Goal: Complete application form

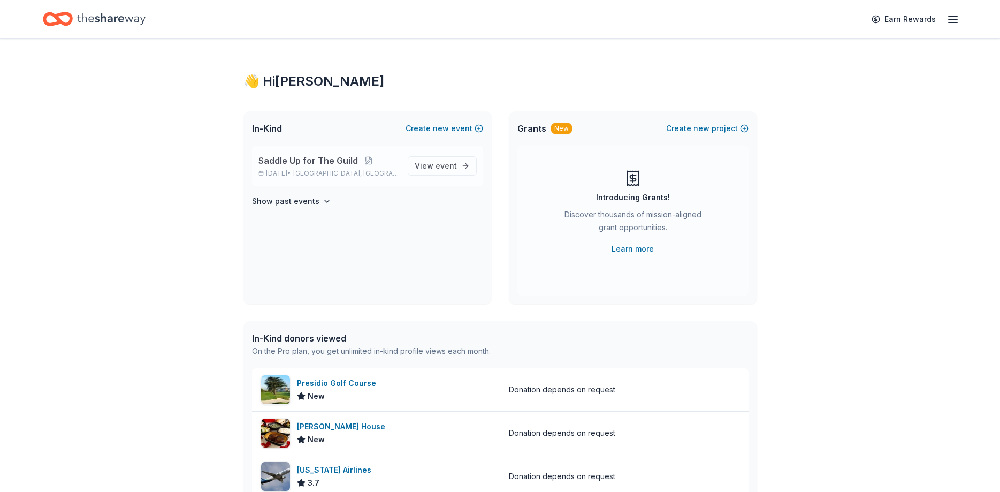
click at [298, 159] on span "Saddle Up for The Guild" at bounding box center [308, 160] width 100 height 13
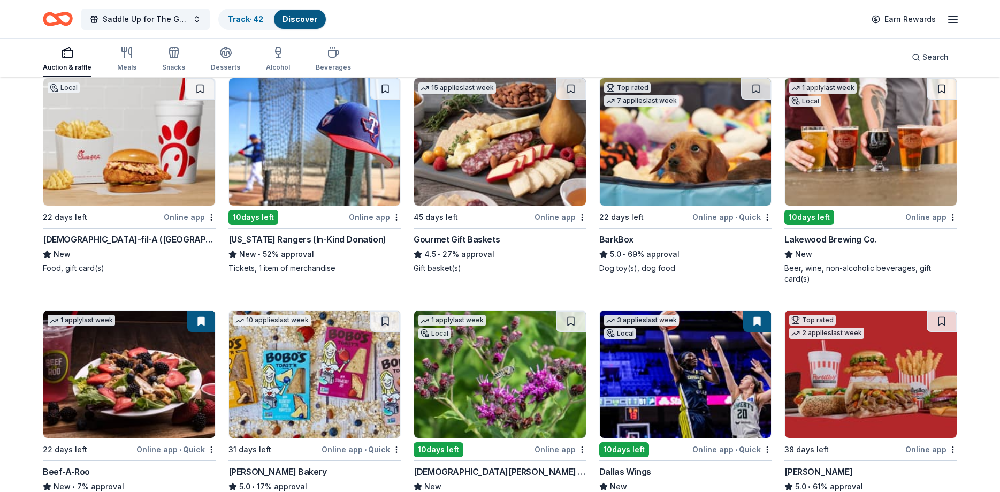
scroll to position [1017, 0]
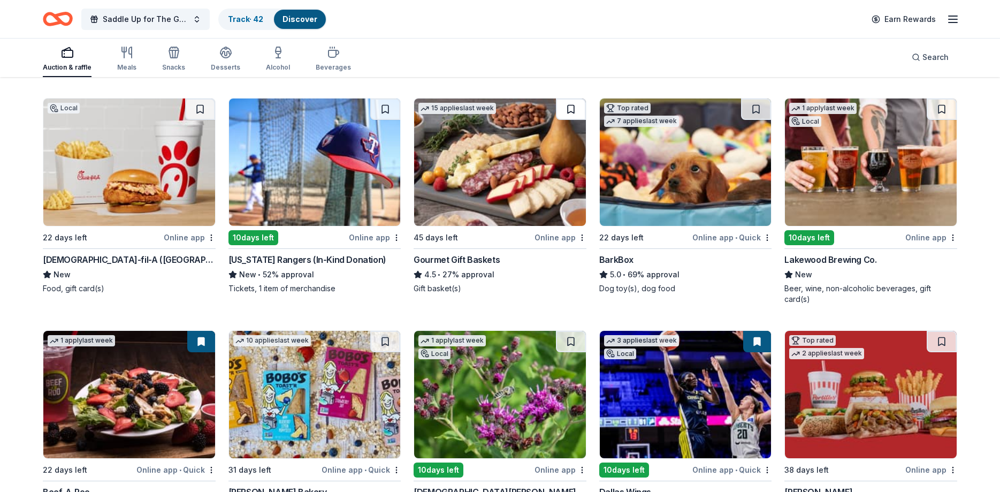
click at [564, 108] on button at bounding box center [571, 108] width 30 height 21
click at [518, 154] on img at bounding box center [500, 161] width 172 height 127
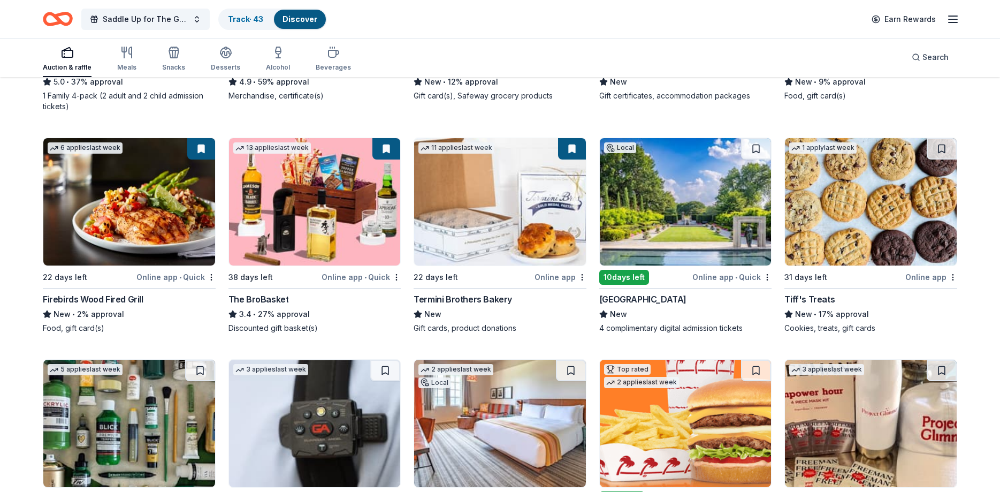
scroll to position [2116, 0]
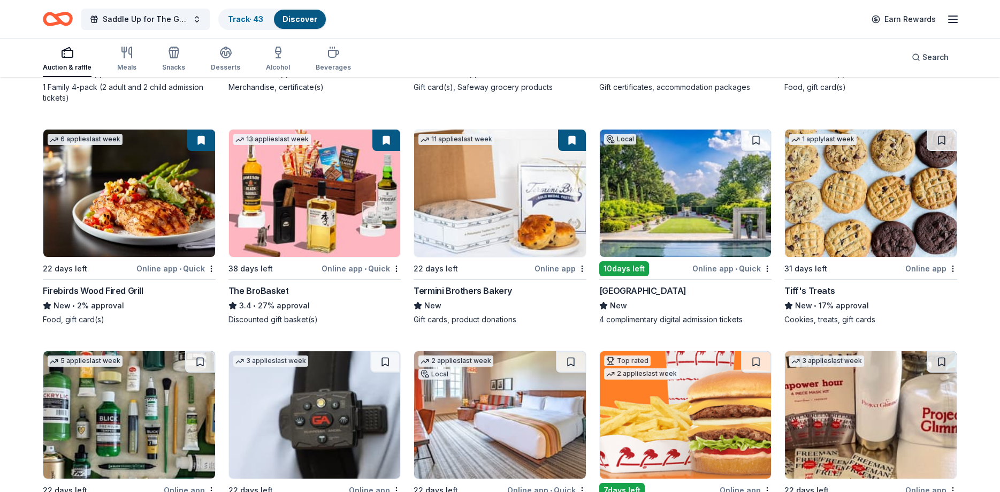
click at [835, 182] on img at bounding box center [871, 193] width 172 height 127
click at [934, 130] on button at bounding box center [942, 140] width 30 height 21
click at [934, 130] on button at bounding box center [943, 140] width 28 height 21
click at [884, 133] on img at bounding box center [871, 193] width 172 height 127
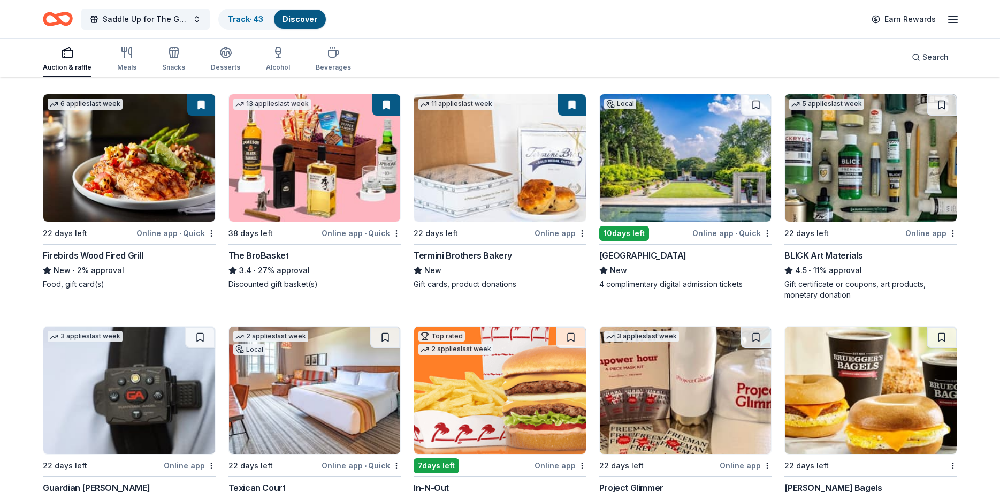
scroll to position [2170, 0]
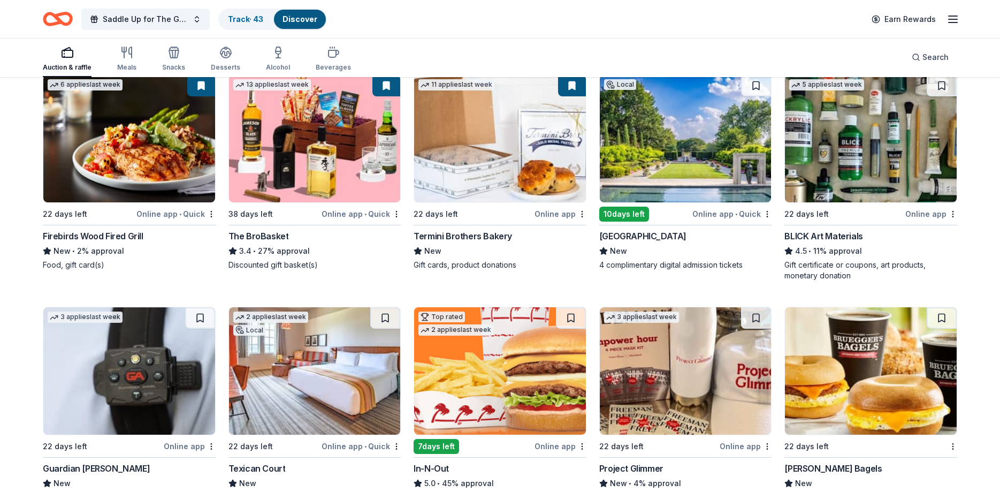
click at [377, 81] on button at bounding box center [386, 85] width 28 height 21
click at [283, 135] on img at bounding box center [315, 138] width 172 height 127
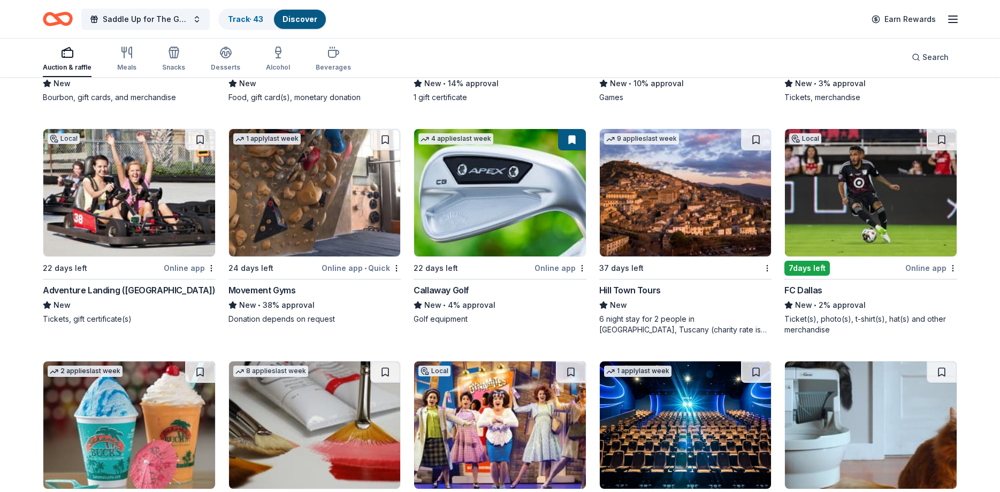
scroll to position [3498, 0]
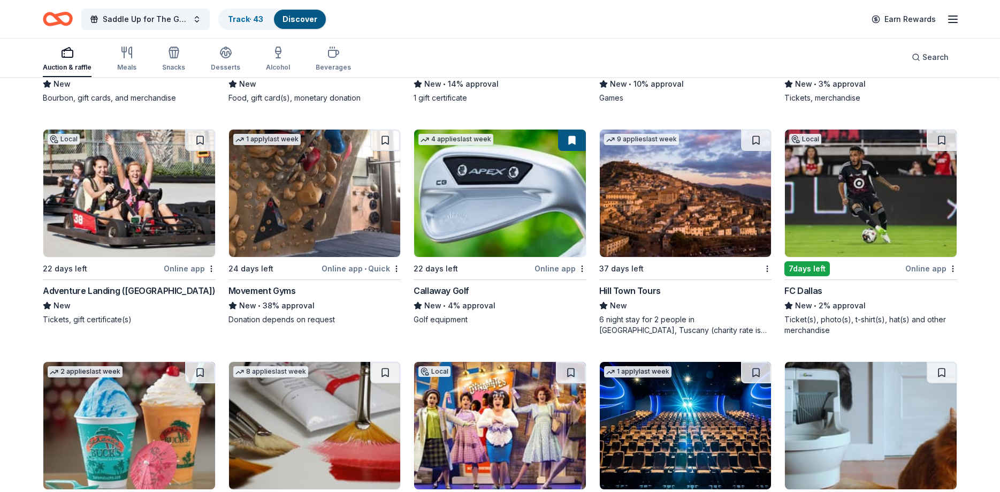
click at [297, 196] on img at bounding box center [315, 193] width 172 height 127
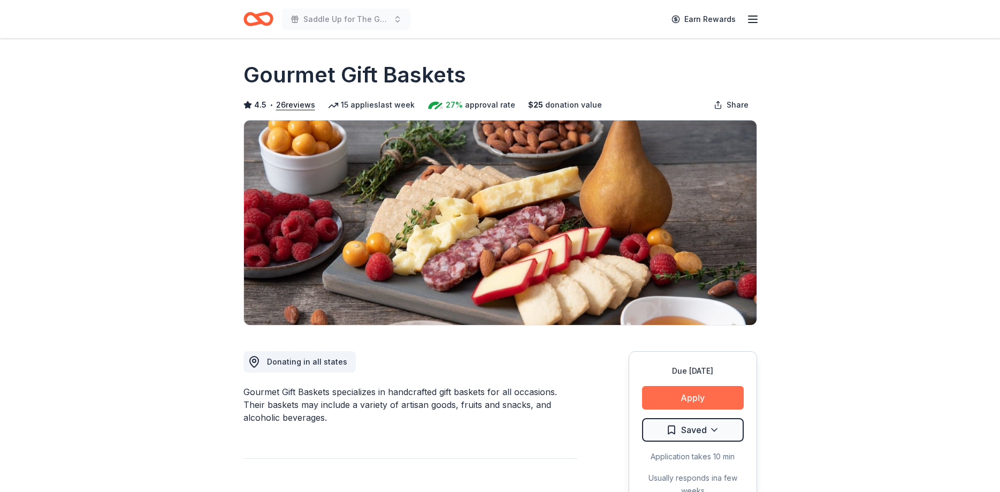
click at [675, 391] on button "Apply" at bounding box center [693, 398] width 102 height 24
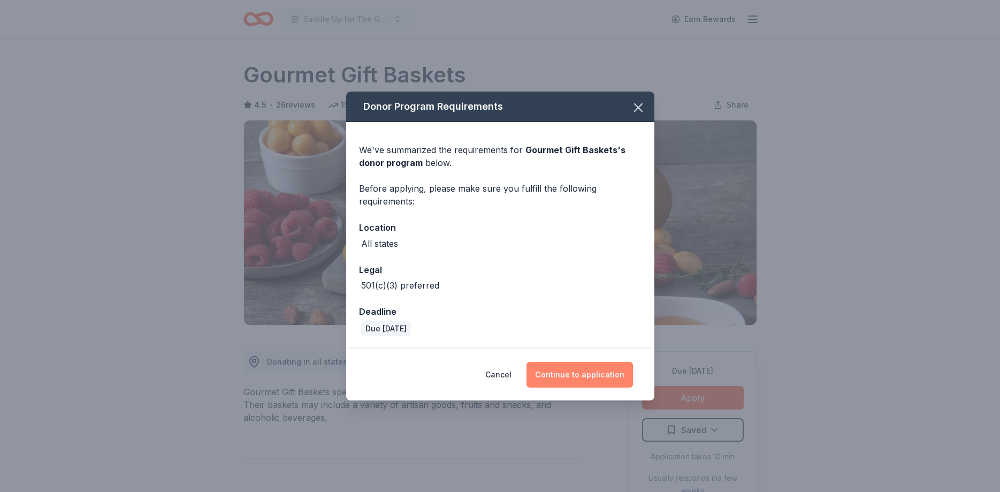
click at [578, 370] on button "Continue to application" at bounding box center [580, 375] width 106 height 26
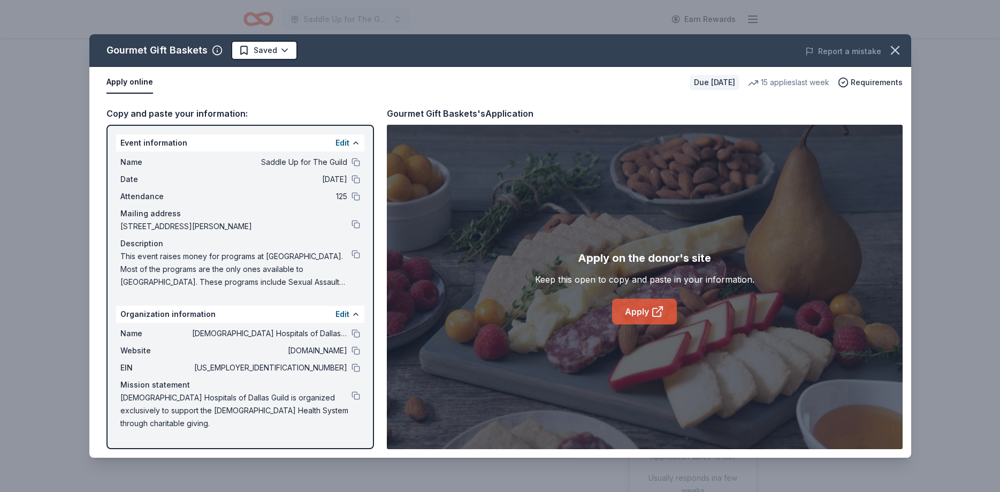
click at [623, 314] on link "Apply" at bounding box center [644, 312] width 65 height 26
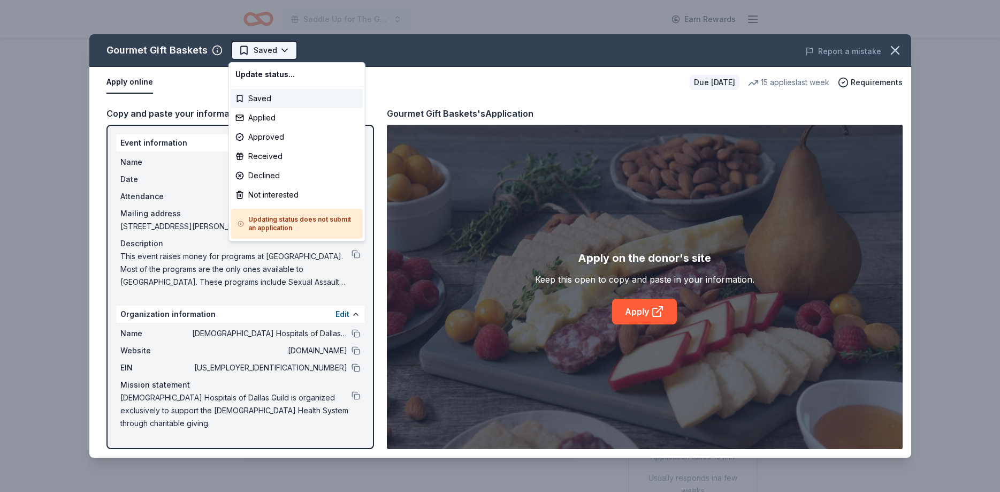
click at [267, 45] on html "Saddle Up for The Guild Earn Rewards Due in 45 days Share Gourmet Gift Baskets …" at bounding box center [500, 246] width 1000 height 492
click at [266, 117] on div "Applied" at bounding box center [297, 117] width 132 height 19
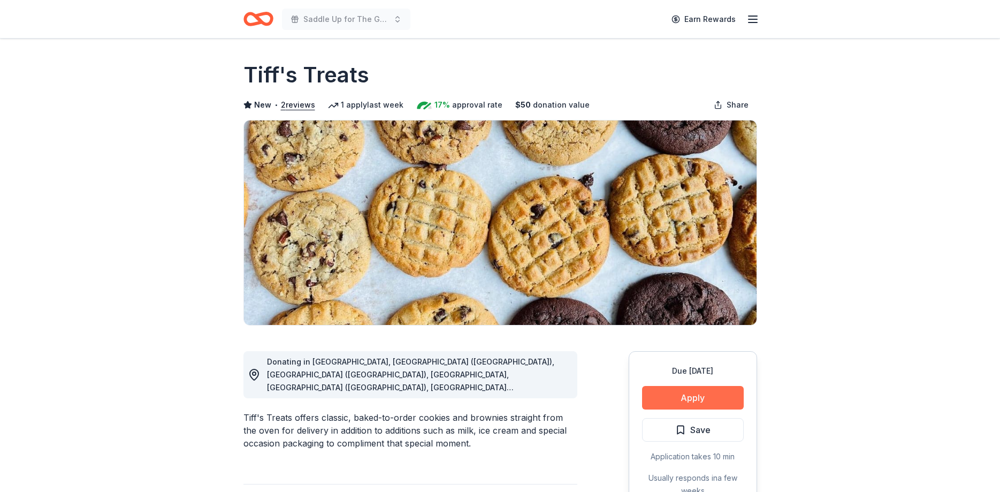
click at [707, 398] on button "Apply" at bounding box center [693, 398] width 102 height 24
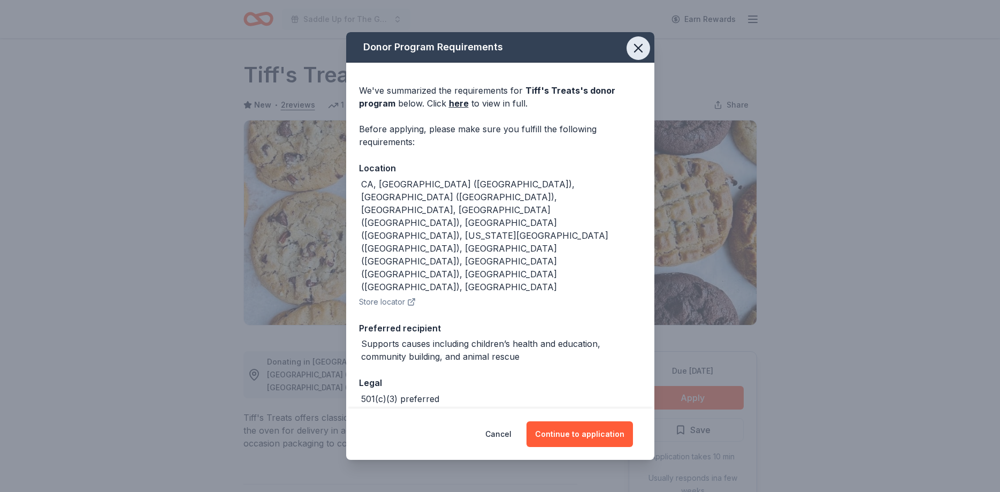
click at [638, 56] on icon "button" at bounding box center [638, 48] width 15 height 15
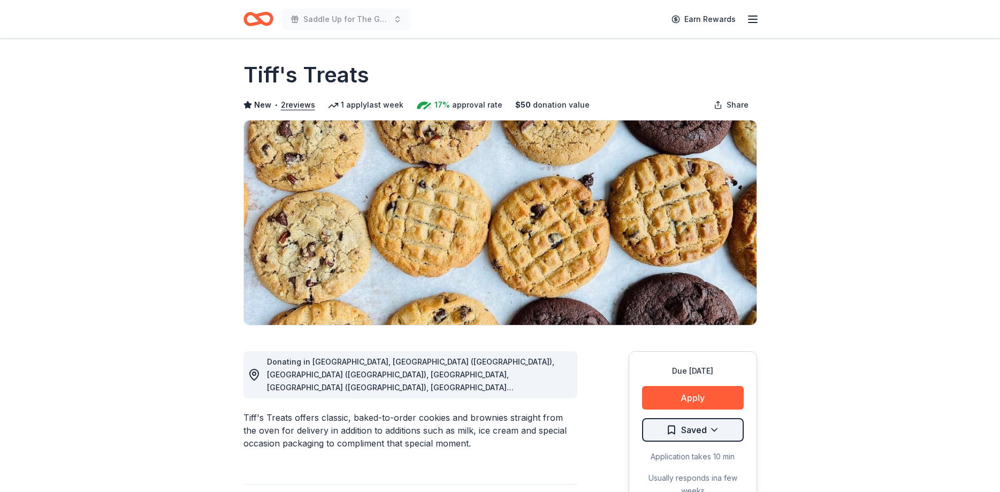
click at [702, 428] on html "Saddle Up for The Guild Earn Rewards Due [DATE] Share Tiff's Treats New • 2 rev…" at bounding box center [500, 246] width 1000 height 492
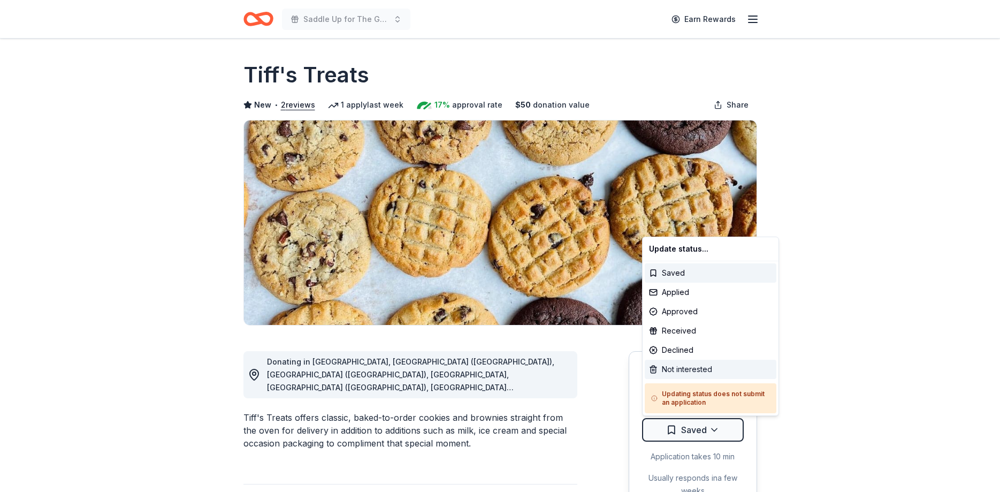
click at [695, 364] on div "Not interested" at bounding box center [711, 369] width 132 height 19
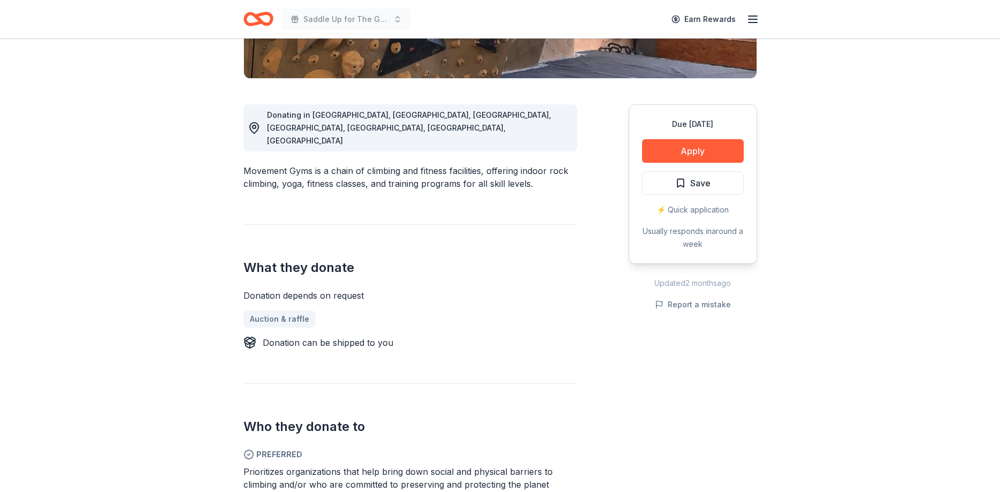
scroll to position [164, 0]
